Goal: Navigation & Orientation: Find specific page/section

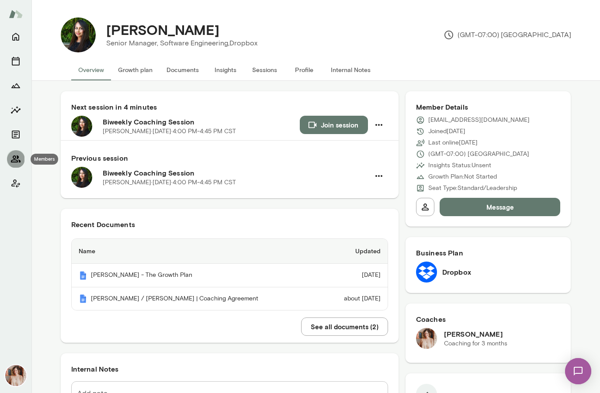
click at [16, 160] on icon "Members" at bounding box center [16, 158] width 10 height 7
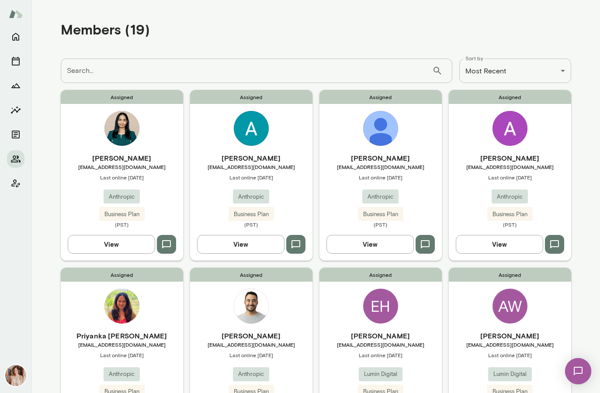
click at [296, 154] on h6 "[PERSON_NAME]" at bounding box center [251, 158] width 122 height 10
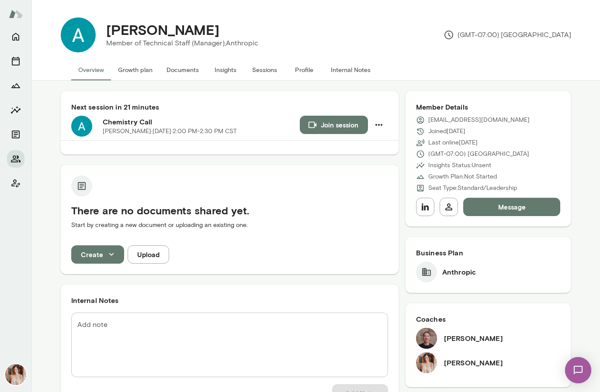
click at [210, 44] on p "Member of Technical Staff (Manager), Anthropic" at bounding box center [182, 43] width 152 height 10
click at [103, 69] on button "Overview" at bounding box center [91, 69] width 40 height 21
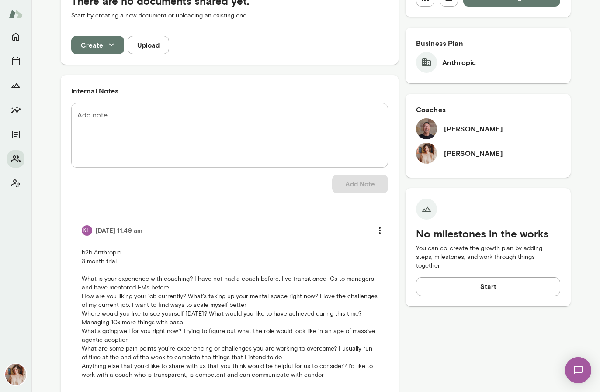
scroll to position [210, 0]
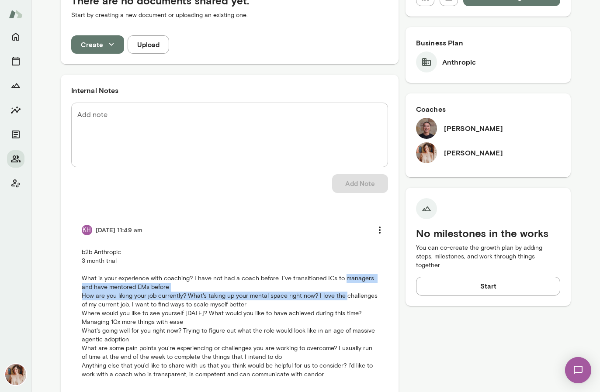
drag, startPoint x: 343, startPoint y: 280, endPoint x: 343, endPoint y: 292, distance: 11.4
click at [343, 292] on p "b2b Anthropic 3 month trial What is your experience with coaching? I have not h…" at bounding box center [230, 313] width 296 height 131
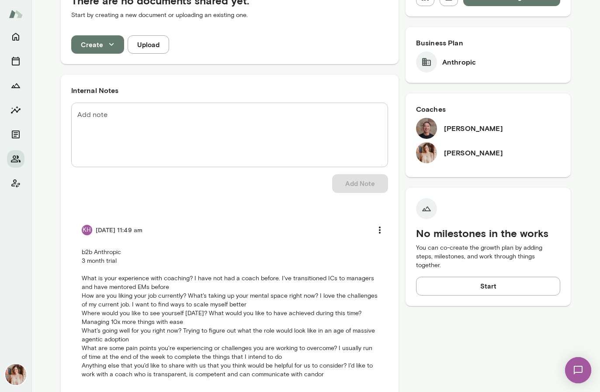
click at [343, 310] on p "b2b Anthropic 3 month trial What is your experience with coaching? I have not h…" at bounding box center [230, 313] width 296 height 131
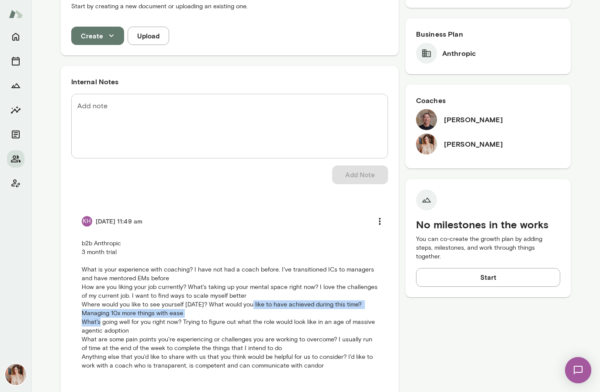
drag, startPoint x: 246, startPoint y: 302, endPoint x: 246, endPoint y: 310, distance: 8.7
click at [247, 311] on p "b2b Anthropic 3 month trial What is your experience with coaching? I have not h…" at bounding box center [230, 304] width 296 height 131
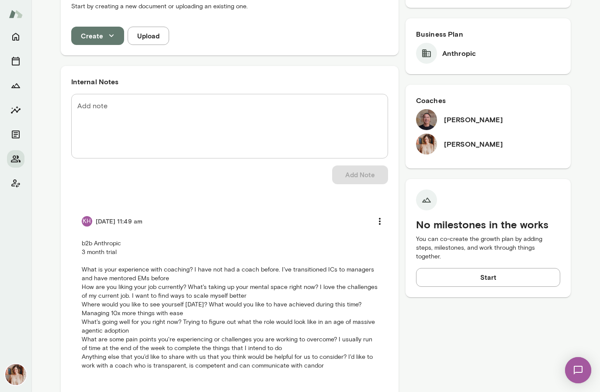
click at [178, 232] on div "KH [DATE] 11:49 am b2b Anthropic 3 month trial What is your experience with coa…" at bounding box center [230, 291] width 296 height 158
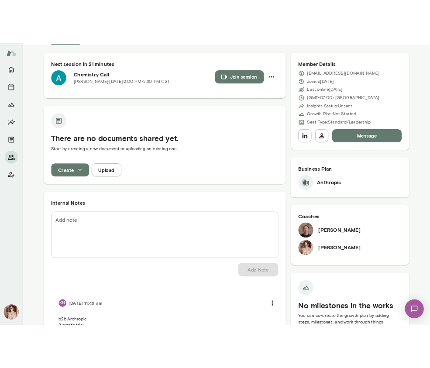
scroll to position [0, 0]
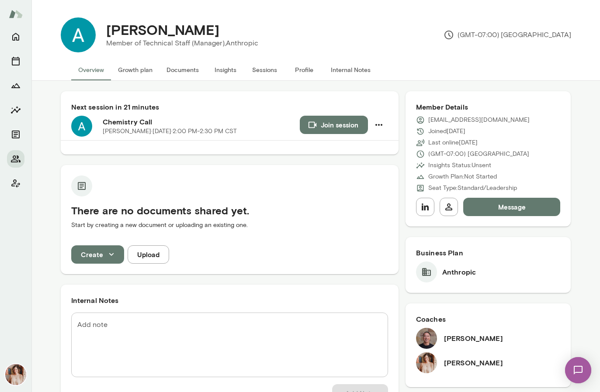
click at [337, 71] on button "Internal Notes" at bounding box center [351, 69] width 54 height 21
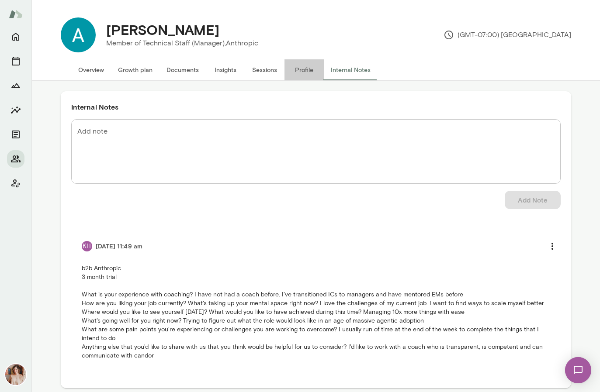
click at [313, 67] on button "Profile" at bounding box center [303, 69] width 39 height 21
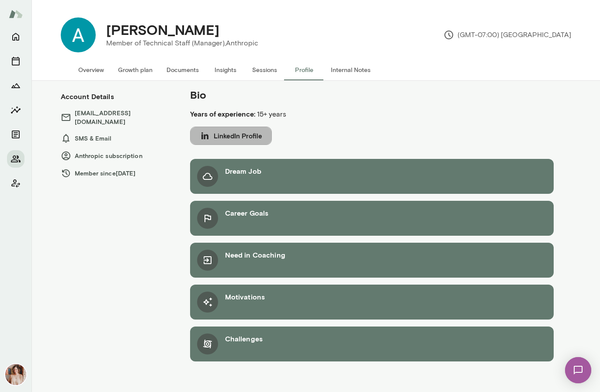
click at [202, 137] on icon "button" at bounding box center [204, 135] width 7 height 7
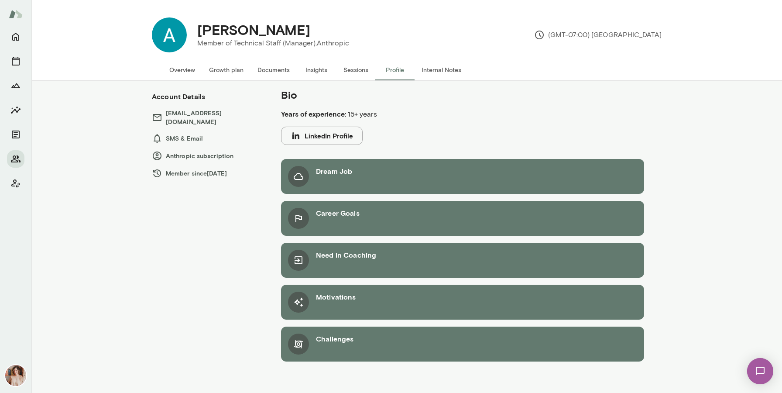
click at [458, 68] on button "Internal Notes" at bounding box center [442, 69] width 54 height 21
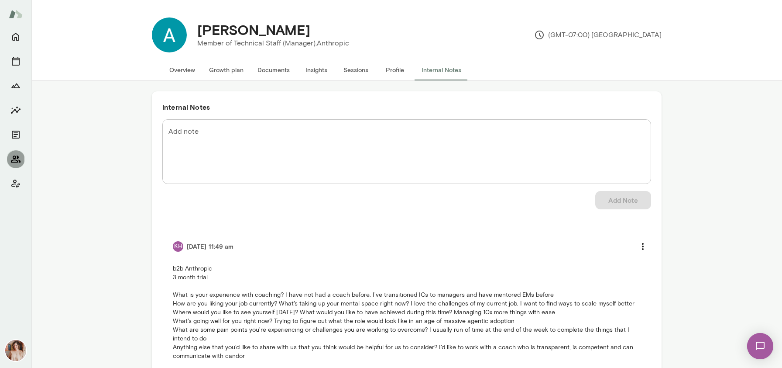
click at [13, 160] on icon "Members" at bounding box center [16, 158] width 10 height 7
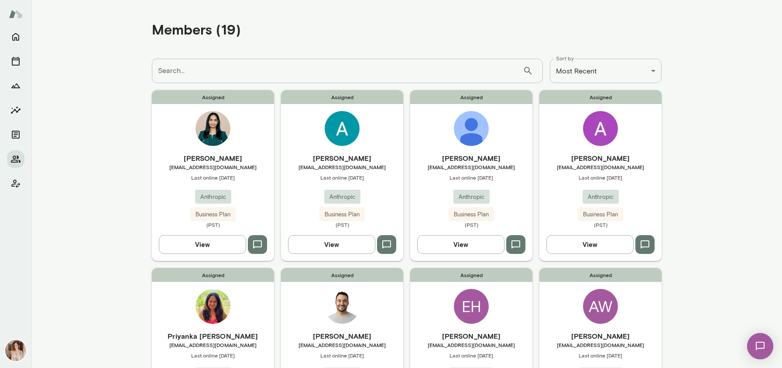
click at [439, 296] on div "Assigned EH [PERSON_NAME] [EMAIL_ADDRESS][DOMAIN_NAME] Last online [DATE] Lumin…" at bounding box center [471, 353] width 122 height 170
